Goal: Information Seeking & Learning: Learn about a topic

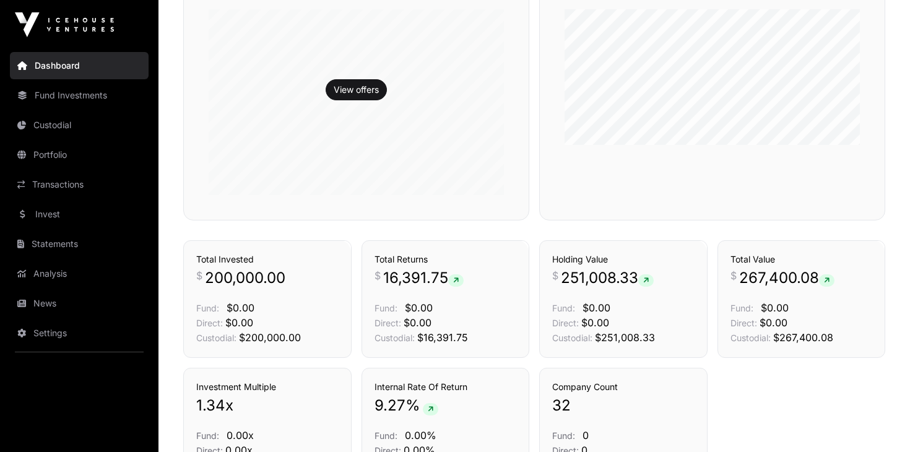
scroll to position [367, 0]
click at [47, 154] on link "Portfolio" at bounding box center [79, 154] width 139 height 27
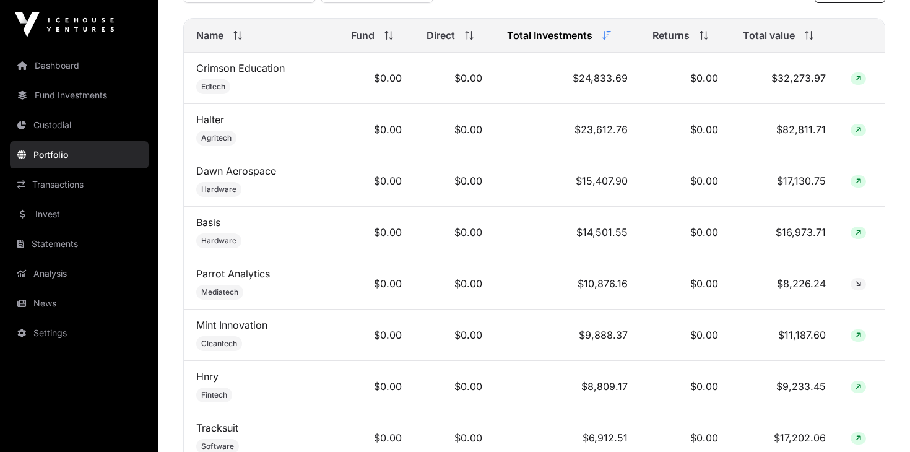
scroll to position [561, 0]
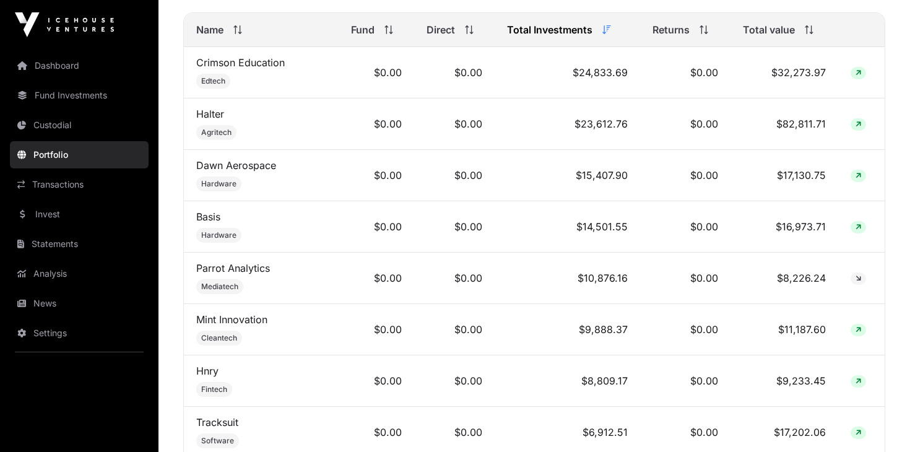
click at [224, 337] on span "Cleantech" at bounding box center [219, 338] width 36 height 10
click at [230, 328] on td "Mint Innovation Cleantech" at bounding box center [261, 329] width 155 height 51
click at [202, 319] on link "Mint Innovation" at bounding box center [231, 319] width 71 height 12
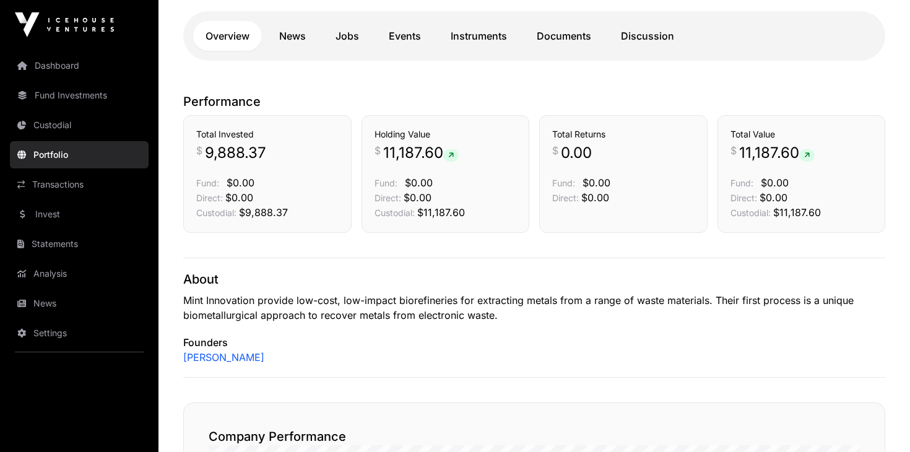
scroll to position [243, 0]
click at [24, 302] on icon at bounding box center [21, 303] width 9 height 9
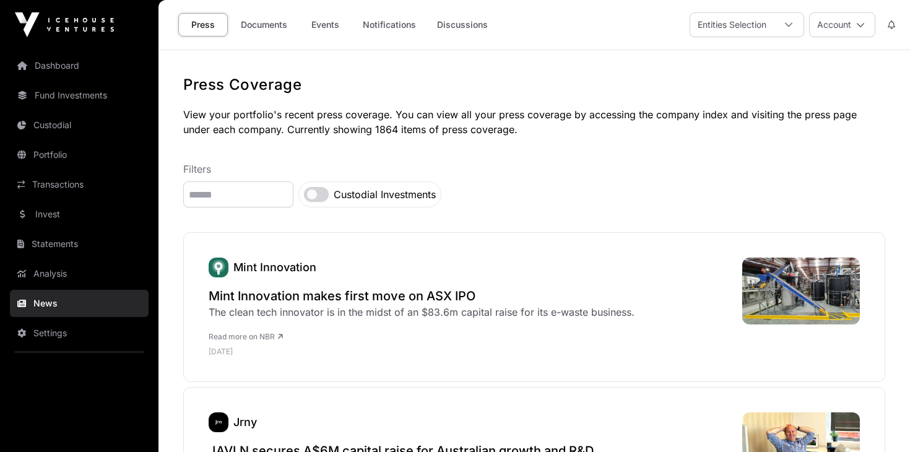
click at [42, 156] on link "Portfolio" at bounding box center [79, 154] width 139 height 27
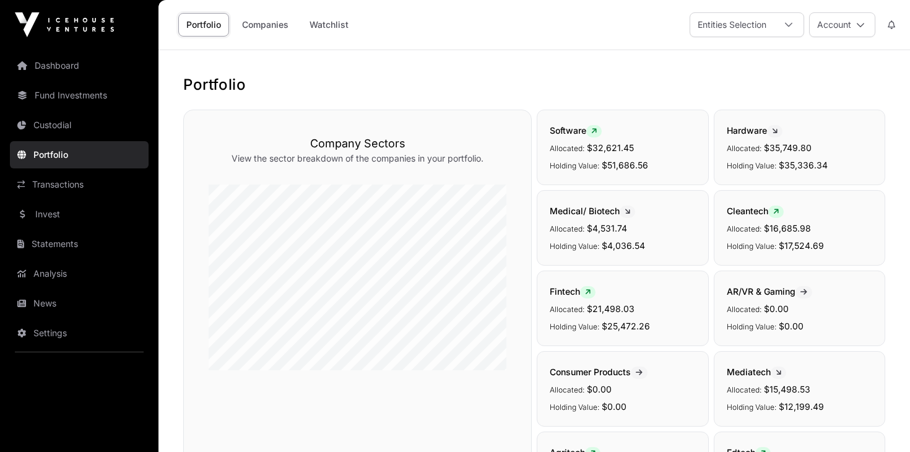
click at [34, 154] on link "Portfolio" at bounding box center [79, 154] width 139 height 27
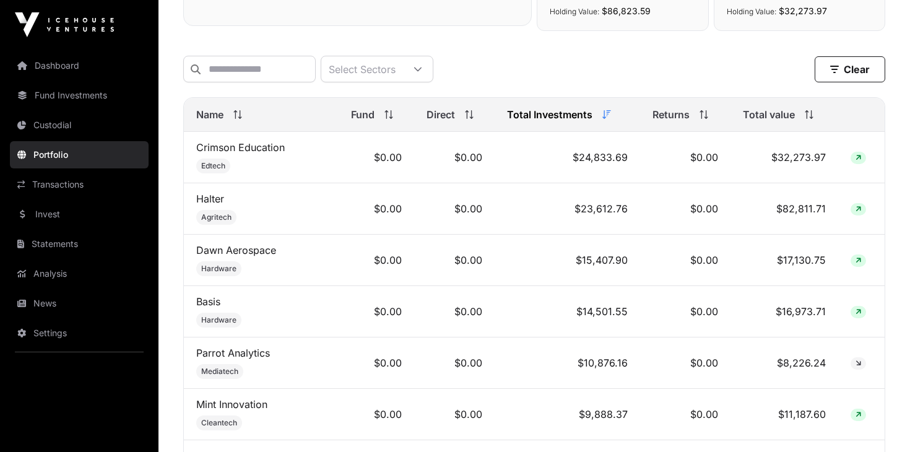
scroll to position [477, 0]
click at [37, 184] on link "Transactions" at bounding box center [79, 184] width 139 height 27
click at [38, 183] on link "Transactions" at bounding box center [79, 184] width 139 height 27
click at [53, 181] on link "Transactions" at bounding box center [79, 184] width 139 height 27
click at [27, 184] on link "Transactions" at bounding box center [79, 184] width 139 height 27
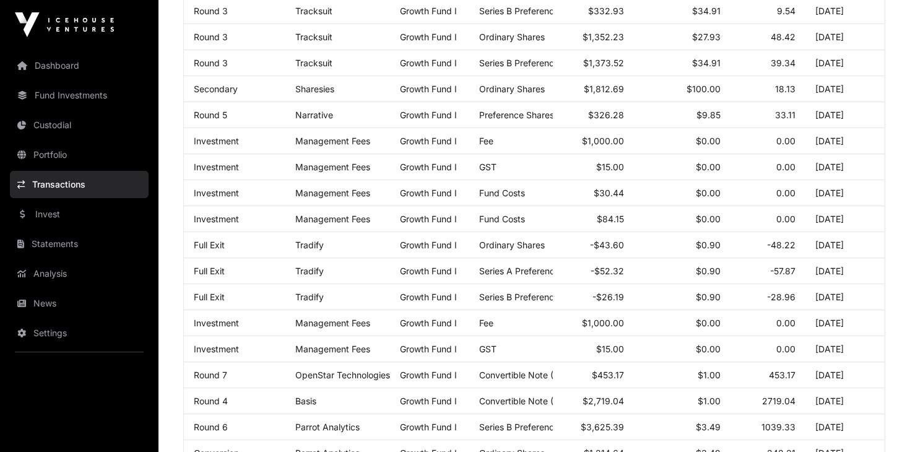
click at [27, 184] on link "Transactions" at bounding box center [79, 184] width 139 height 27
